Goal: Task Accomplishment & Management: Manage account settings

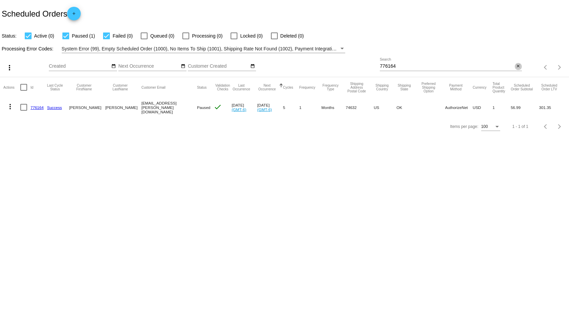
click at [515, 67] on mat-icon "close" at bounding box center [517, 66] width 5 height 5
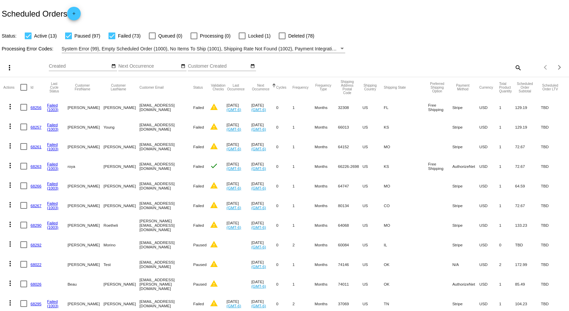
click at [269, 88] on button "Next Occurrence" at bounding box center [260, 87] width 19 height 7
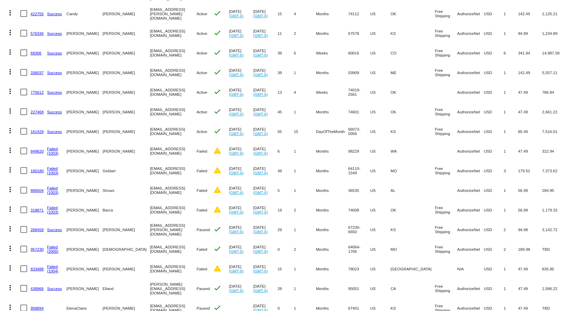
scroll to position [203, 0]
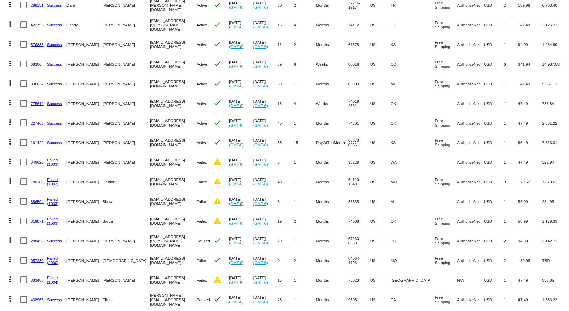
click at [164, 141] on mat-cell "[EMAIL_ADDRESS][DOMAIN_NAME]" at bounding box center [173, 143] width 46 height 20
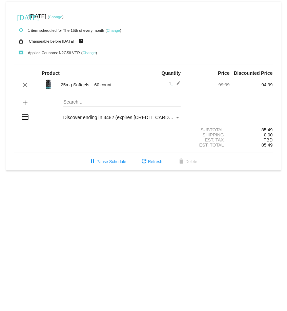
click at [179, 50] on div "Payment Method" at bounding box center [177, 118] width 3 height 2
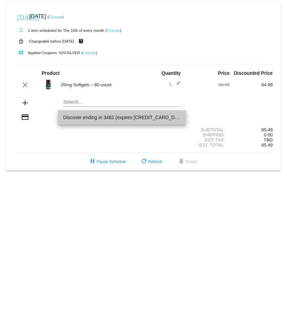
click at [150, 50] on span "Discover ending in 3482 (expires 01/26)" at bounding box center [122, 117] width 118 height 14
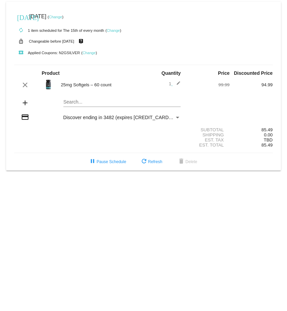
click at [110, 50] on span "Discover ending in 3482 (expires 01/26)" at bounding box center [124, 117] width 123 height 5
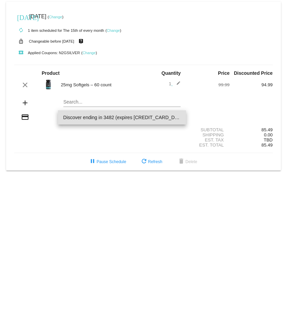
click at [17, 50] on div at bounding box center [143, 155] width 287 height 311
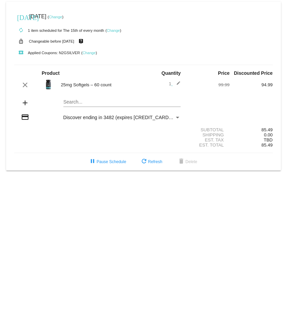
click at [28, 50] on mat-icon "credit_card" at bounding box center [25, 117] width 8 height 8
click at [75, 50] on span "Discover ending in 3482 (expires 01/26)" at bounding box center [124, 117] width 123 height 5
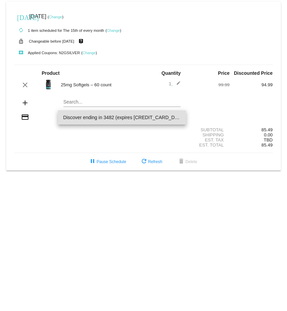
click at [75, 50] on span "Discover ending in 3482 (expires 01/26)" at bounding box center [122, 117] width 118 height 14
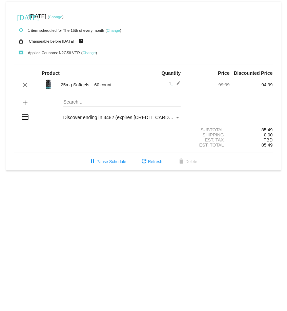
click at [75, 50] on span "Discover ending in 3482 (expires 01/26)" at bounding box center [124, 117] width 123 height 5
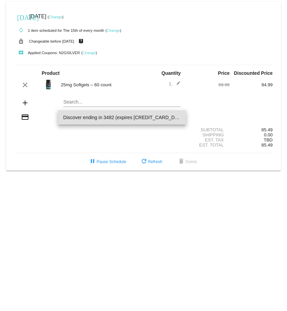
click at [141, 50] on span "Discover ending in 3482 (expires 01/26)" at bounding box center [122, 117] width 118 height 14
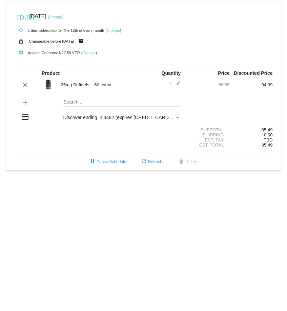
click at [23, 50] on mat-icon "credit_card" at bounding box center [25, 117] width 8 height 8
click at [178, 50] on div "Payment Method" at bounding box center [177, 118] width 3 height 2
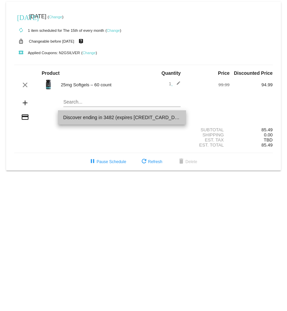
click at [178, 50] on span "Discover ending in 3482 (expires 01/26)" at bounding box center [122, 117] width 118 height 14
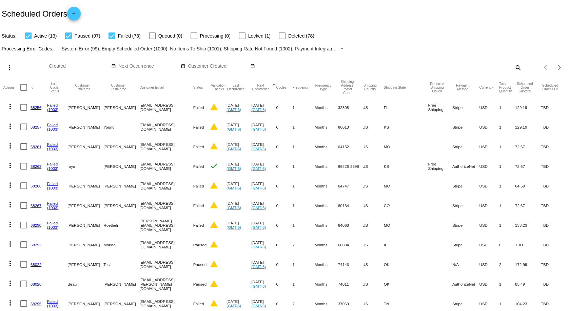
click at [276, 84] on div "Next Occurrence" at bounding box center [263, 87] width 25 height 7
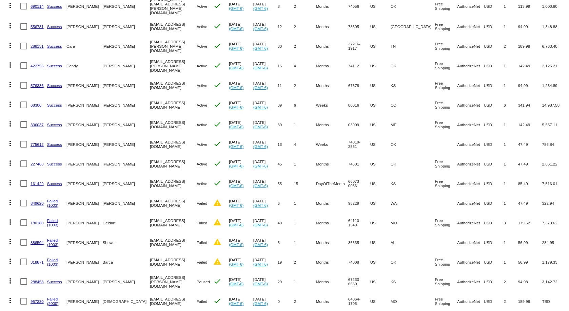
scroll to position [169, 0]
